Goal: Task Accomplishment & Management: Manage account settings

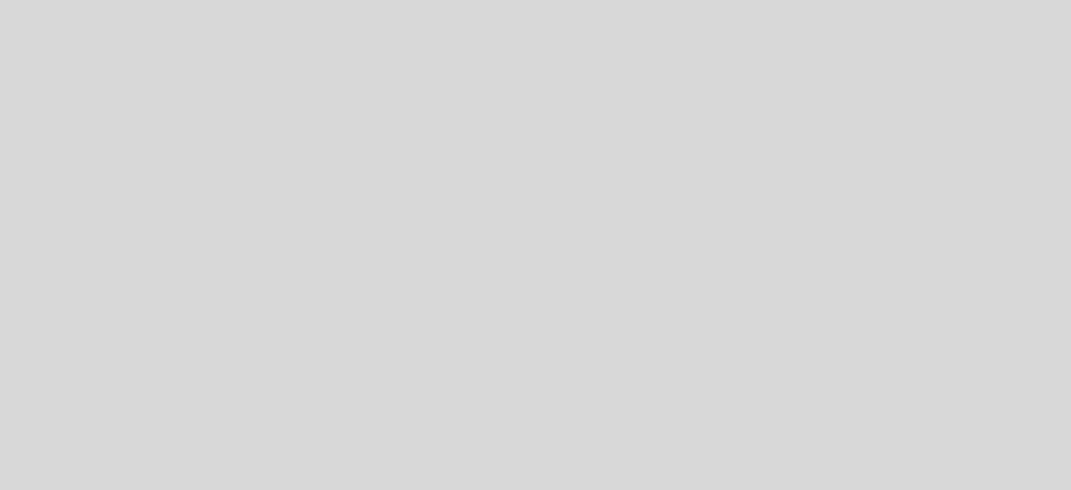
select select "es"
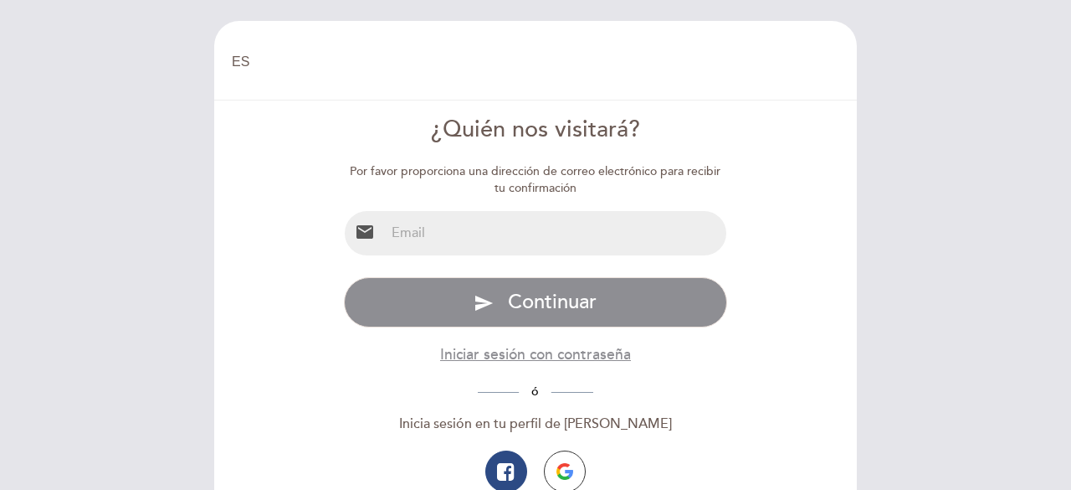
click at [516, 223] on input "email" at bounding box center [556, 233] width 342 height 44
type input "[EMAIL_ADDRESS][DOMAIN_NAME]"
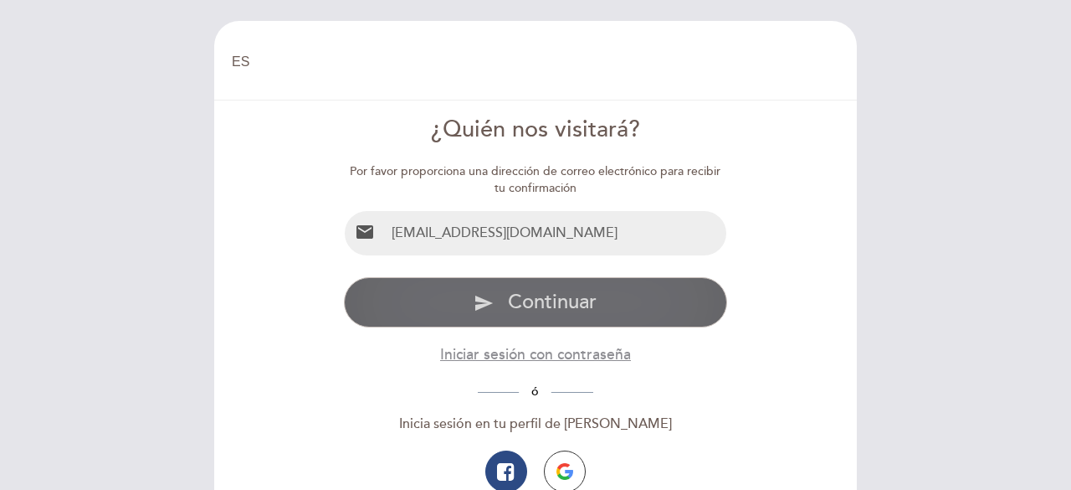
click at [509, 316] on button "send Continuar" at bounding box center [536, 302] width 384 height 50
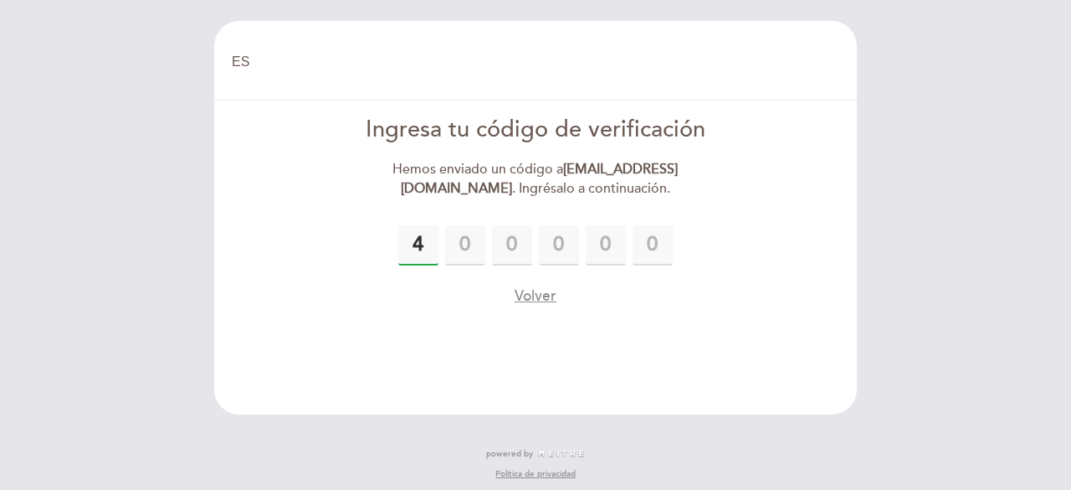
type input "4"
type input "3"
type input "7"
type input "6"
type input "8"
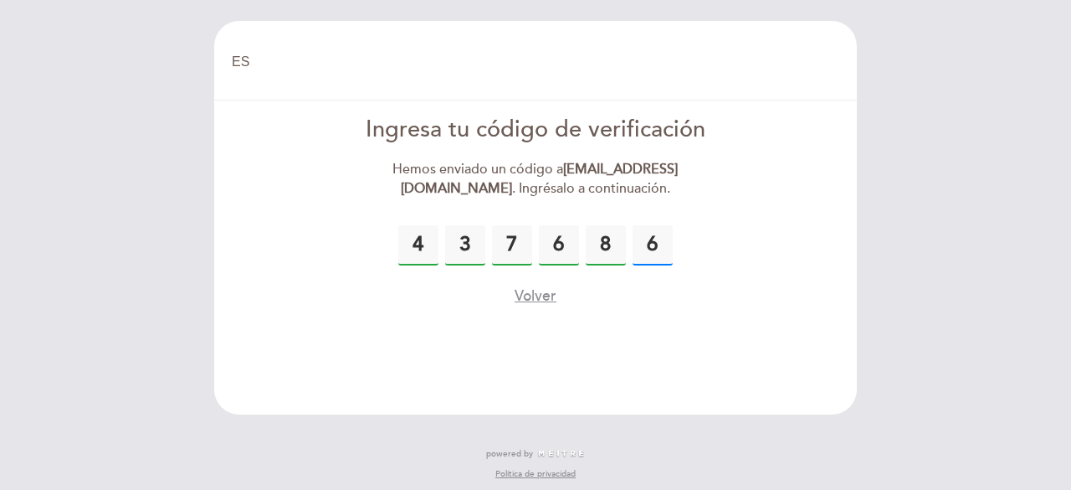
type input "6"
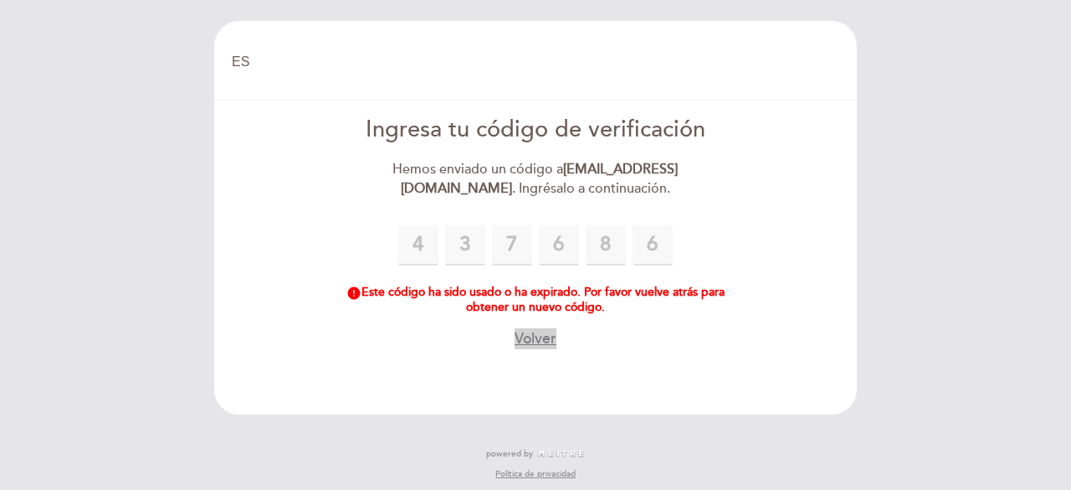
click at [537, 336] on button "Volver" at bounding box center [536, 338] width 42 height 21
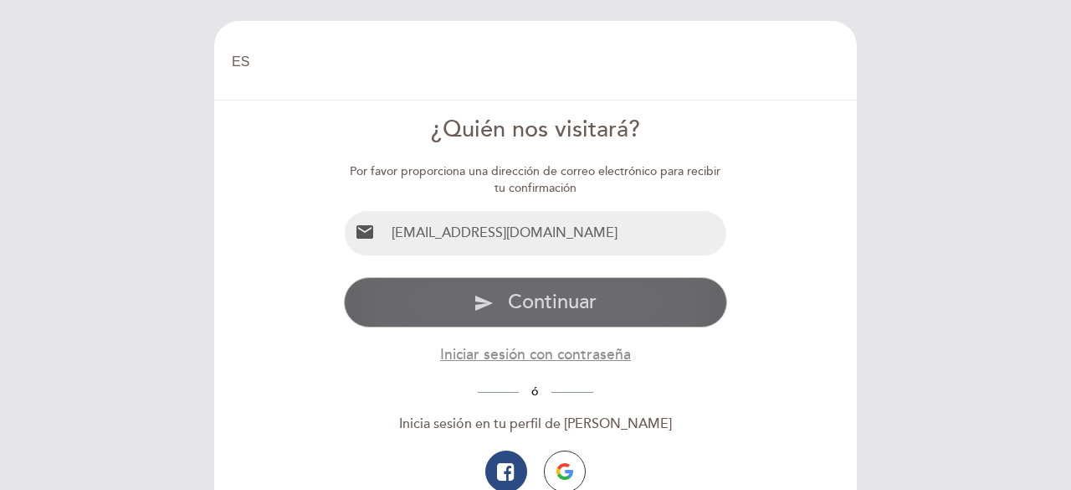
click at [552, 307] on span "Continuar" at bounding box center [552, 302] width 89 height 24
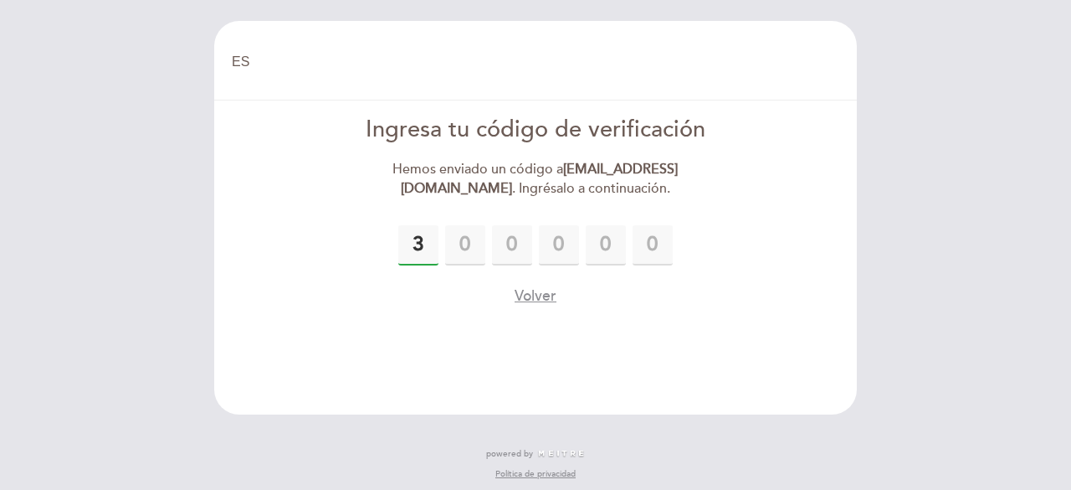
type input "3"
type input "9"
type input "7"
type input "4"
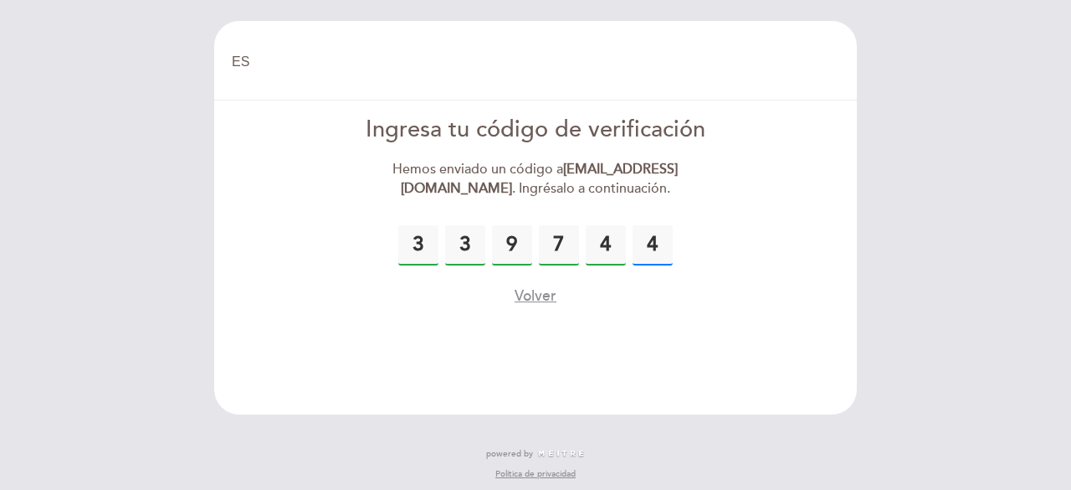
type input "4"
click at [562, 335] on header "EN ES PT [GEOGRAPHIC_DATA] [GEOGRAPHIC_DATA], Cambiar usuario Hacer una reserva…" at bounding box center [535, 217] width 643 height 393
